Goal: Understand process/instructions: Learn how to perform a task or action

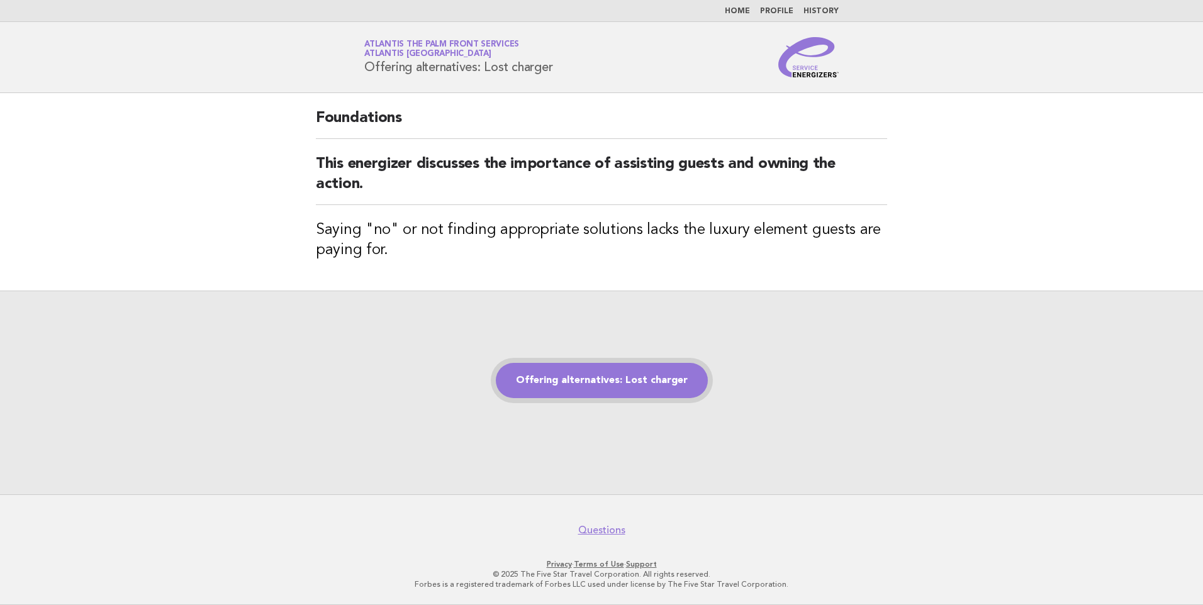
click at [593, 373] on link "Offering alternatives: Lost charger" at bounding box center [602, 380] width 212 height 35
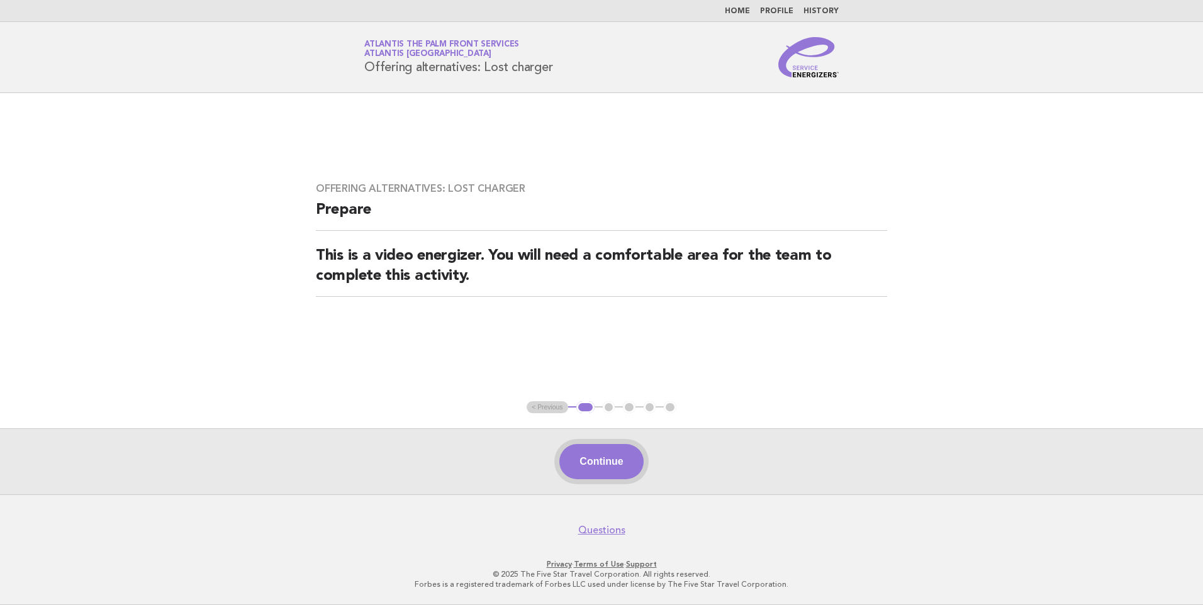
click at [598, 460] on button "Continue" at bounding box center [601, 461] width 84 height 35
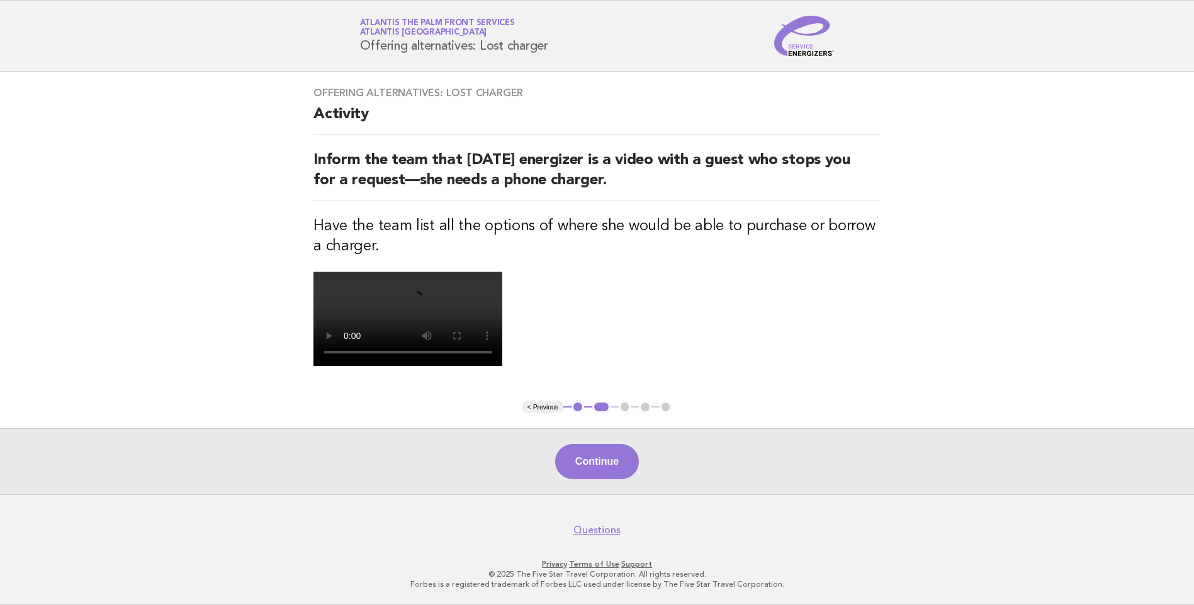
scroll to position [189, 0]
click at [502, 272] on video at bounding box center [407, 319] width 189 height 94
click at [595, 479] on button "Continue" at bounding box center [597, 461] width 84 height 35
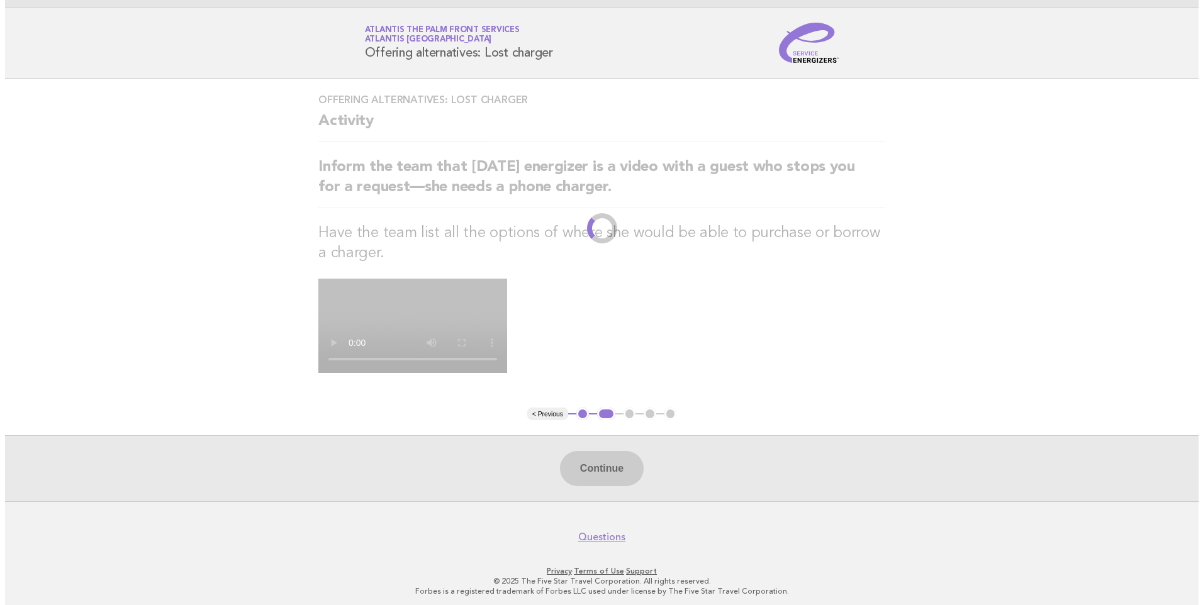
scroll to position [0, 0]
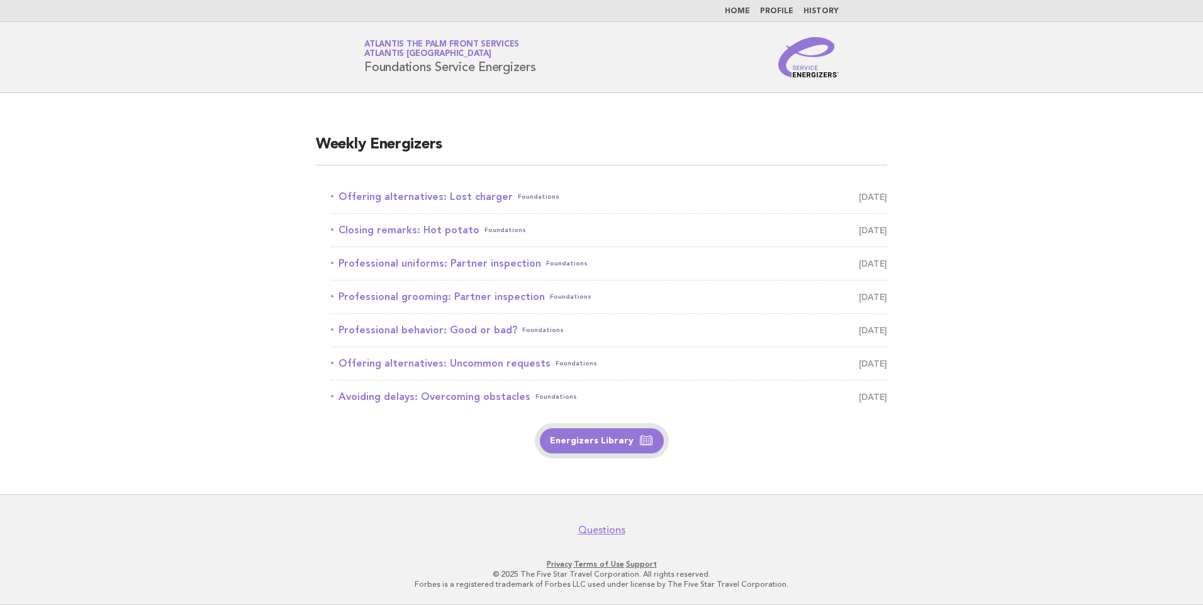
click at [601, 439] on link "Energizers Library" at bounding box center [602, 440] width 124 height 25
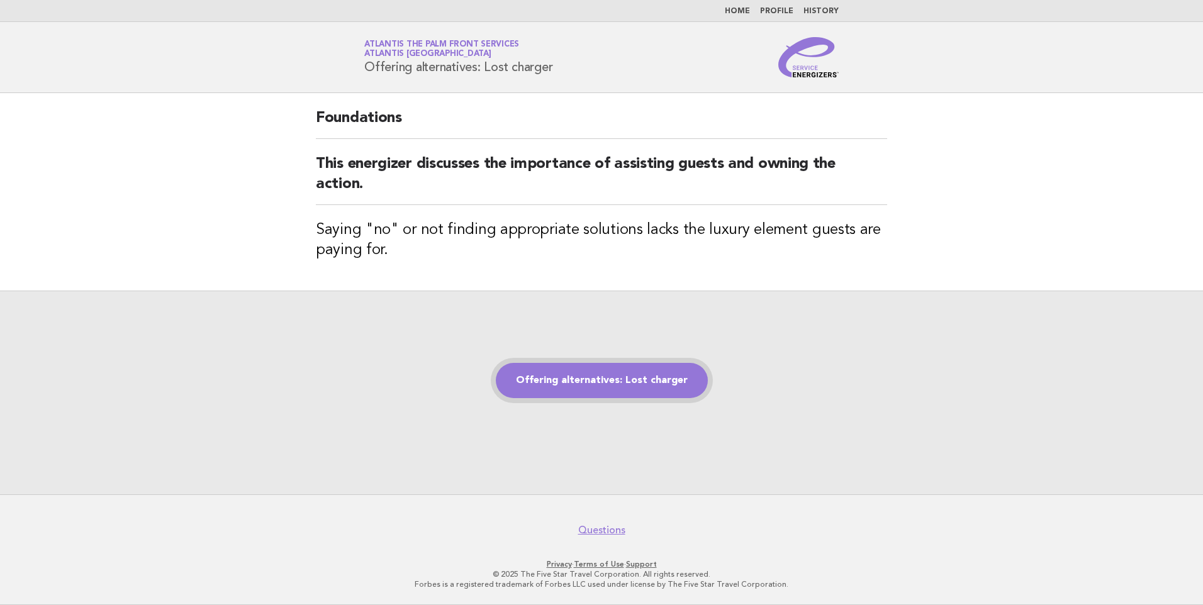
click at [630, 379] on link "Offering alternatives: Lost charger" at bounding box center [602, 380] width 212 height 35
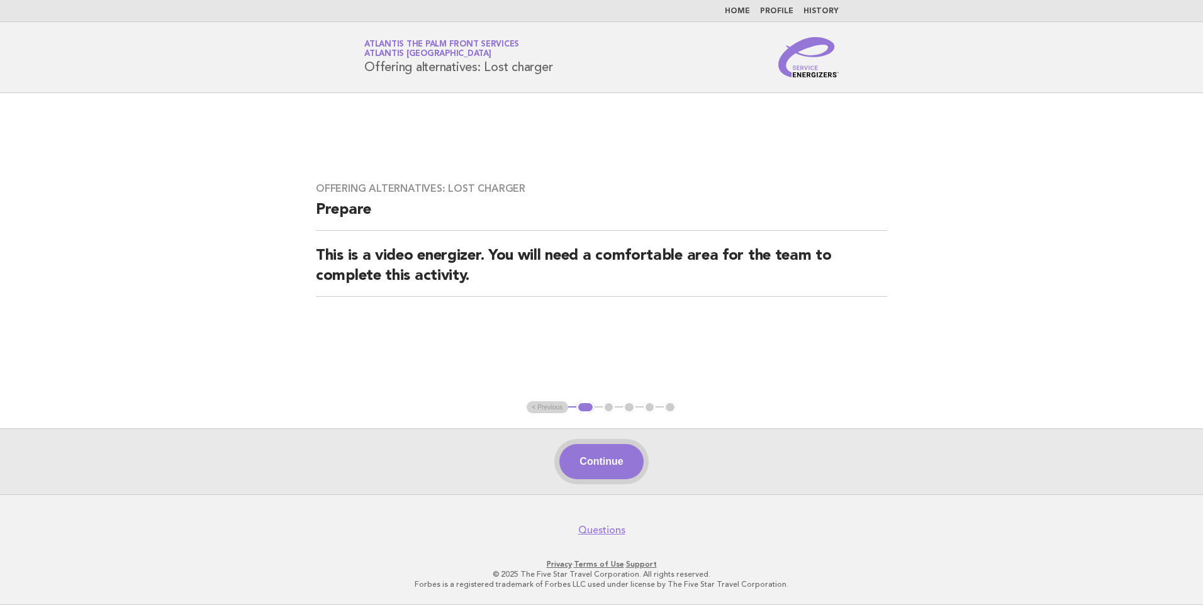
click at [607, 461] on button "Continue" at bounding box center [601, 461] width 84 height 35
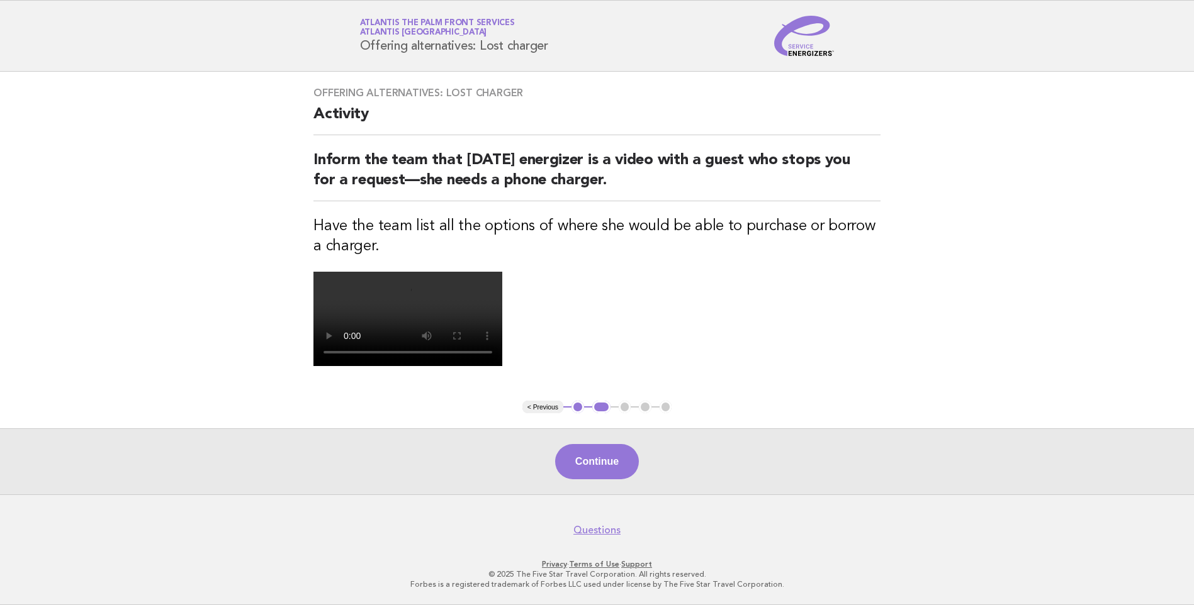
scroll to position [247, 0]
click at [604, 452] on button "Continue" at bounding box center [597, 461] width 84 height 35
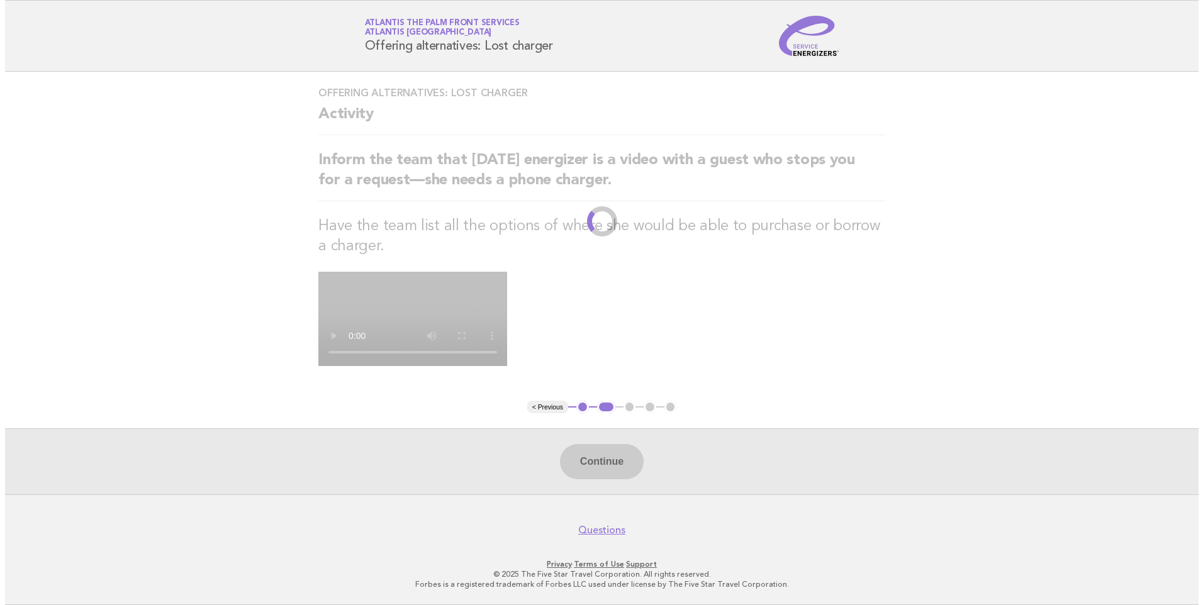
scroll to position [0, 0]
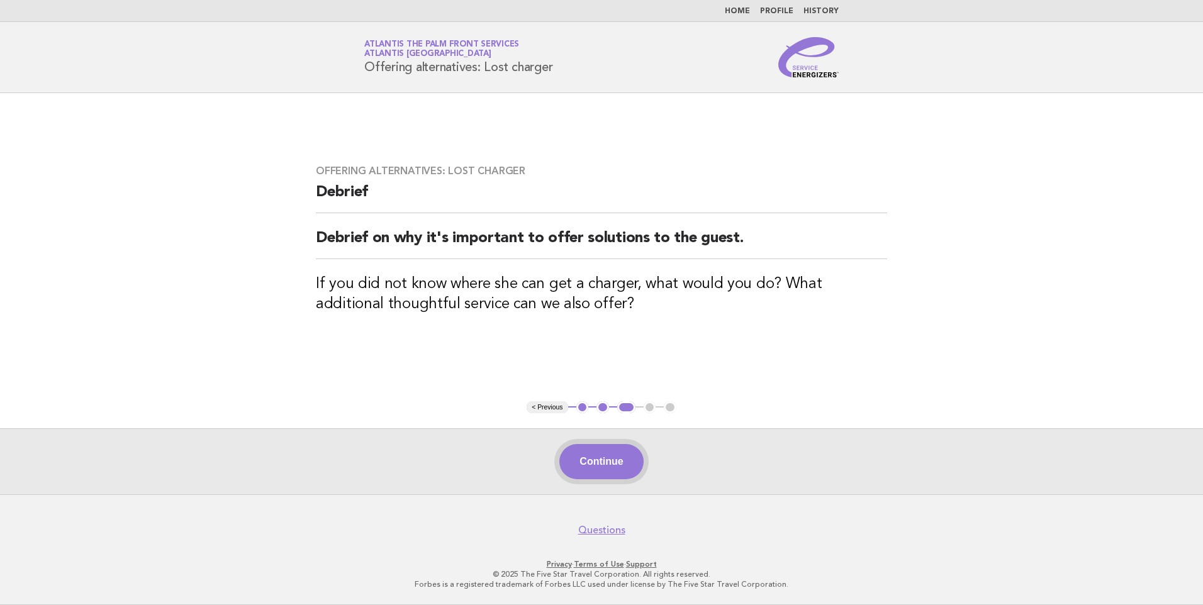
click at [616, 452] on button "Continue" at bounding box center [601, 461] width 84 height 35
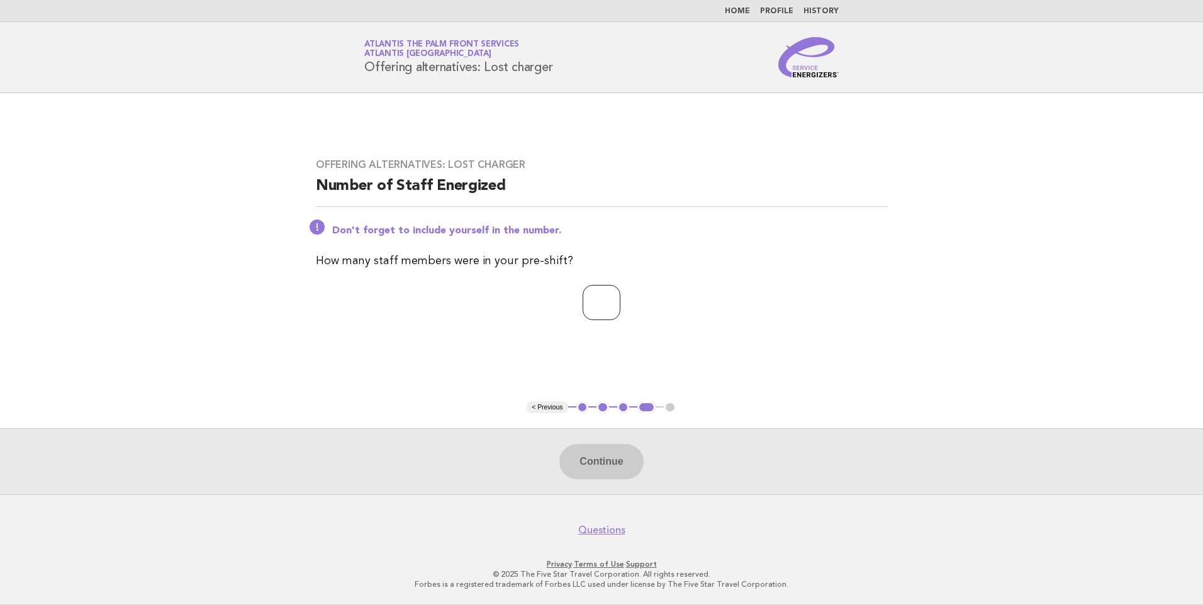
click at [594, 302] on input "number" at bounding box center [602, 302] width 38 height 35
type input "*"
click at [593, 462] on button "Continue" at bounding box center [601, 461] width 84 height 35
